Goal: Information Seeking & Learning: Learn about a topic

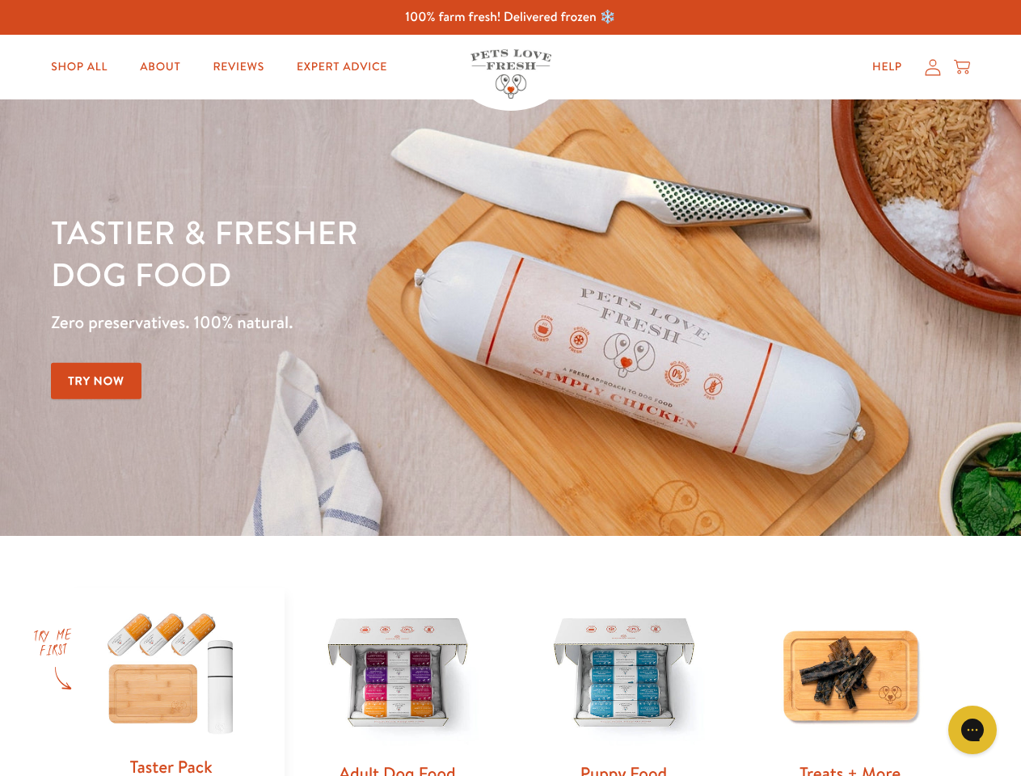
click at [510, 388] on div "Tastier & fresher dog food Zero preservatives. 100% natural. Try Now" at bounding box center [357, 317] width 613 height 213
click at [973, 730] on icon "Gorgias live chat" at bounding box center [971, 729] width 15 height 15
